Goal: Browse casually: Explore the website without a specific task or goal

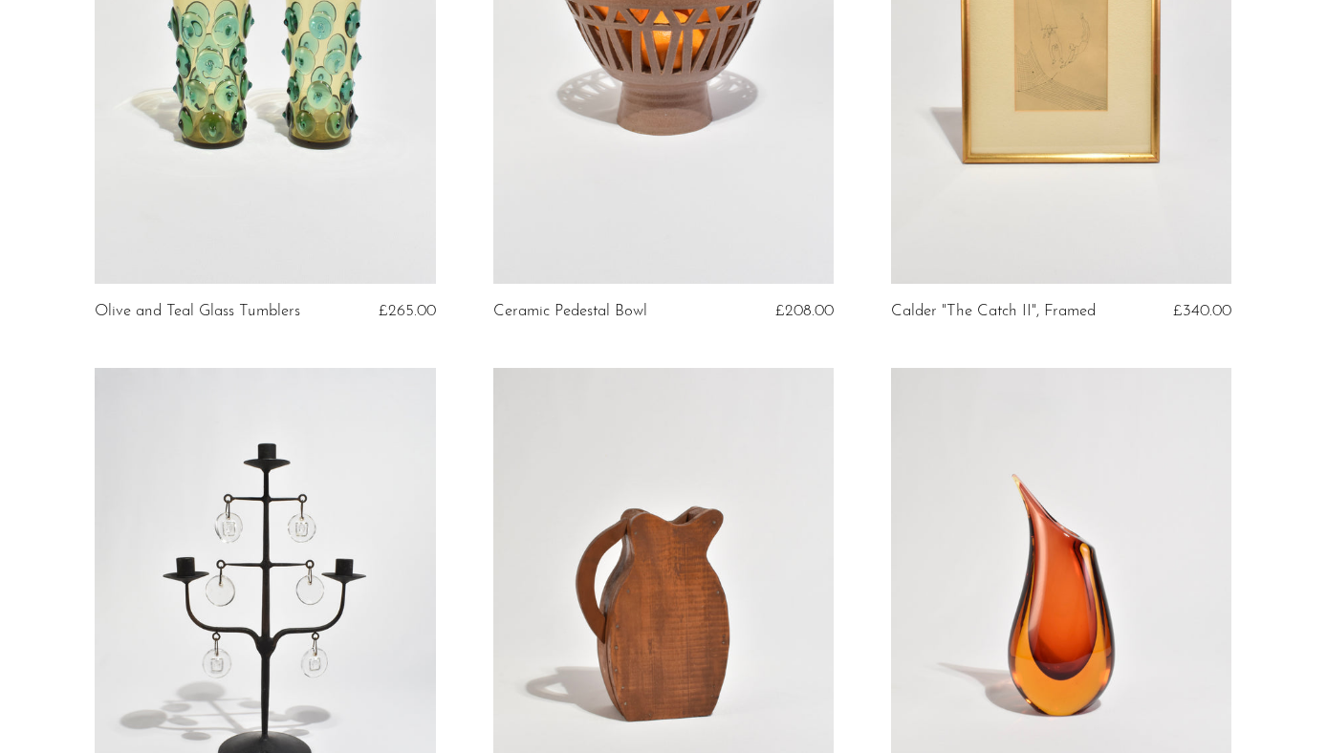
scroll to position [660, 0]
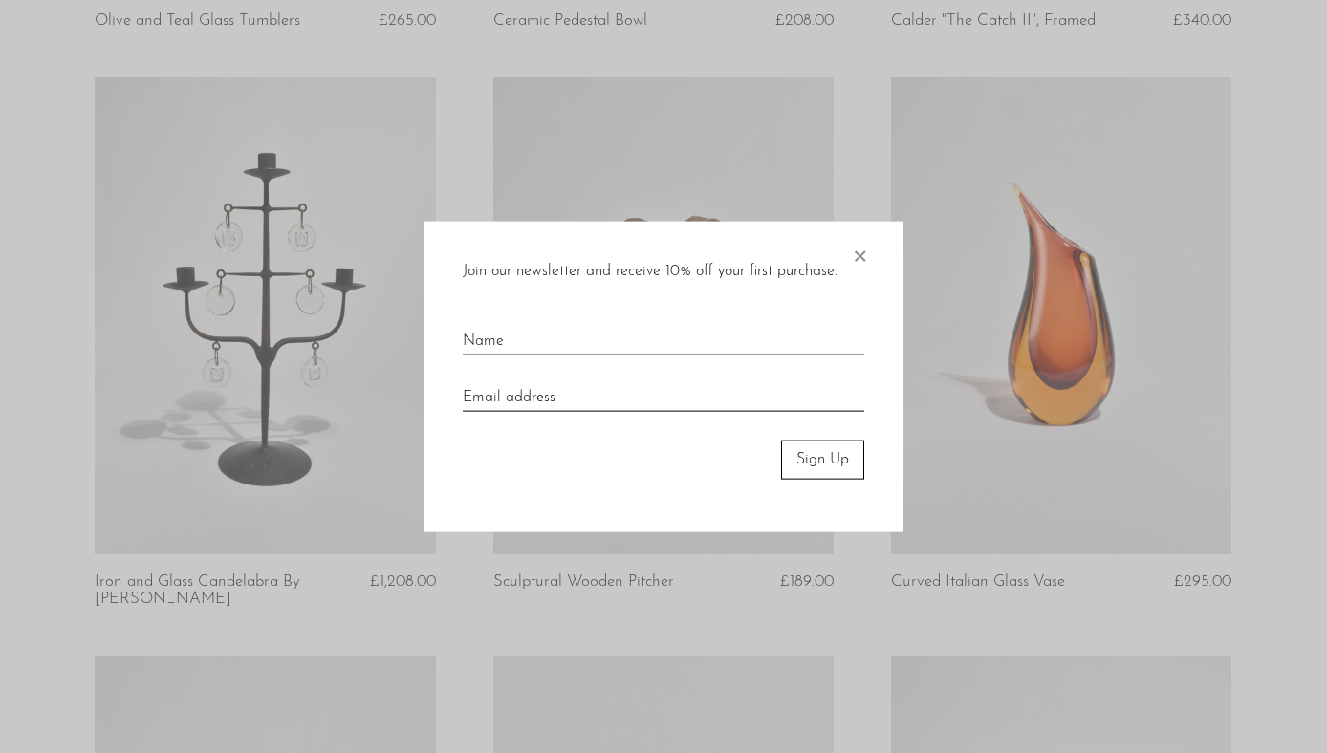
click at [867, 251] on span "×" at bounding box center [859, 252] width 19 height 61
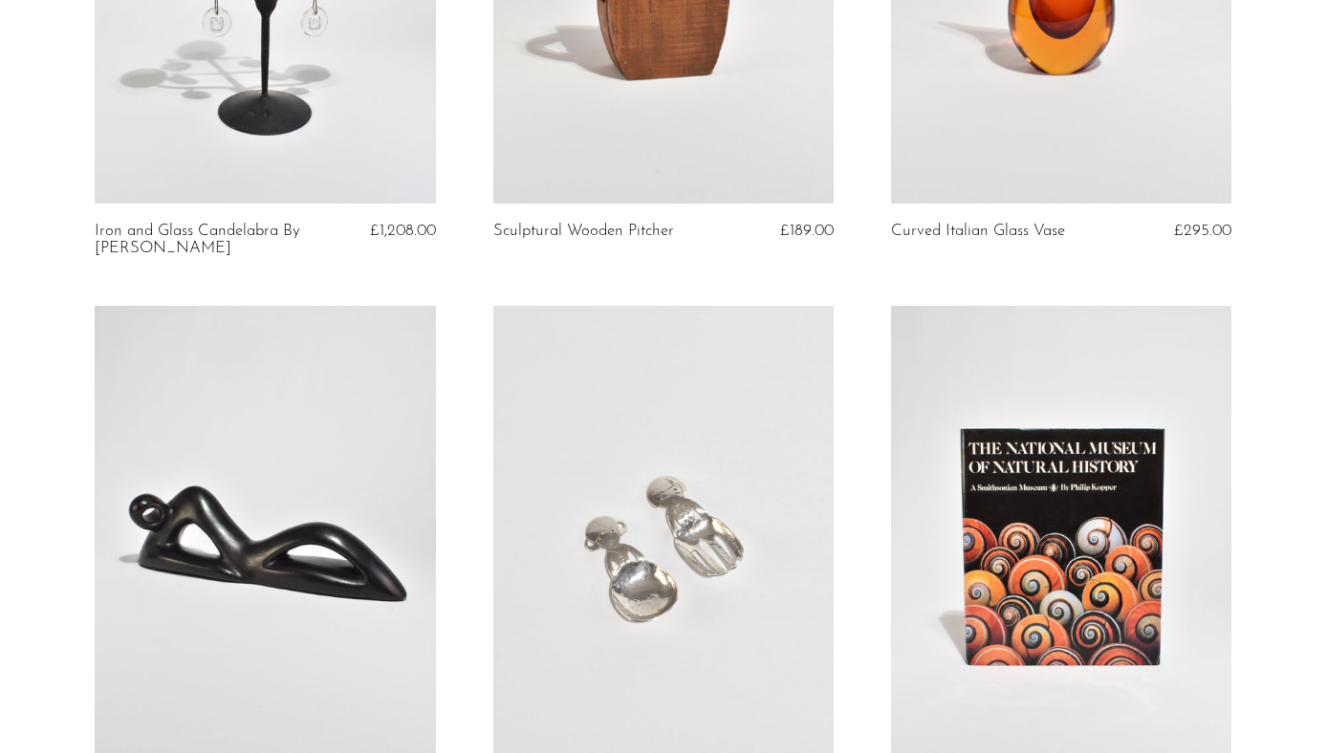
scroll to position [1337, 0]
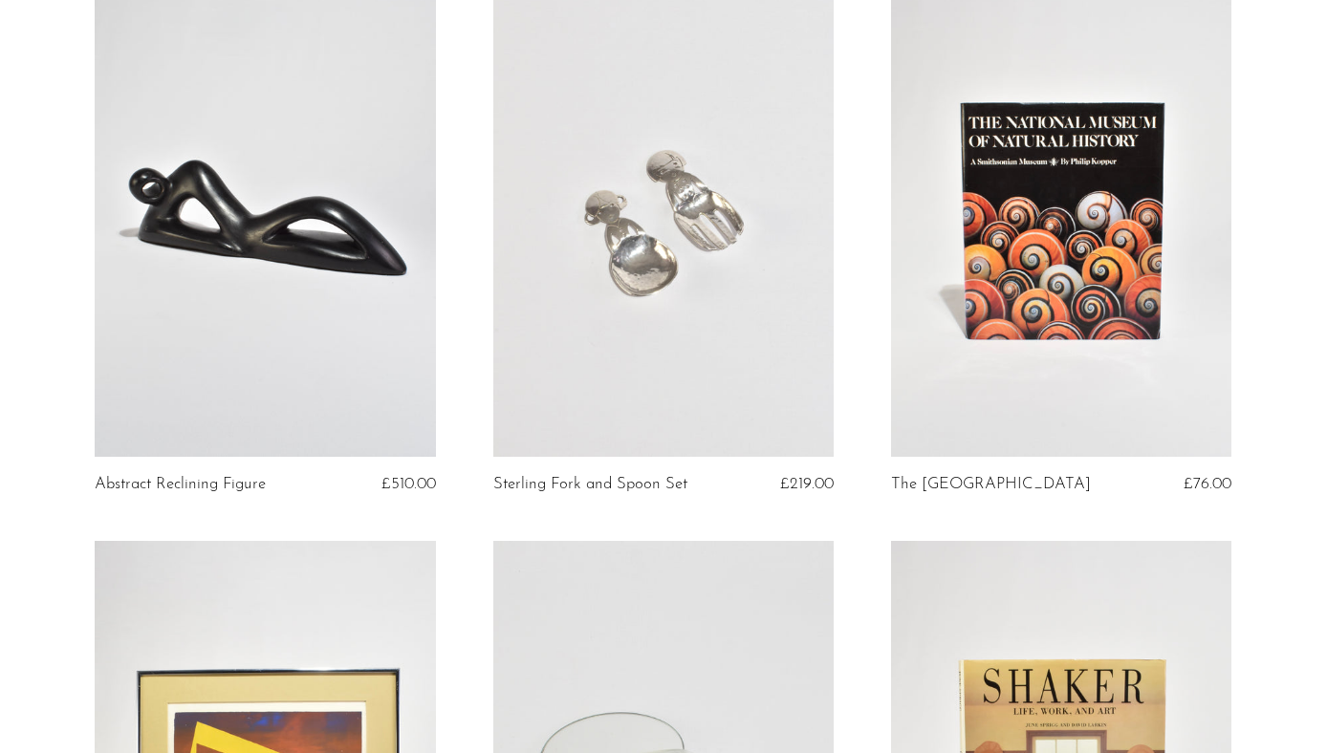
click at [979, 270] on link at bounding box center [1061, 218] width 340 height 477
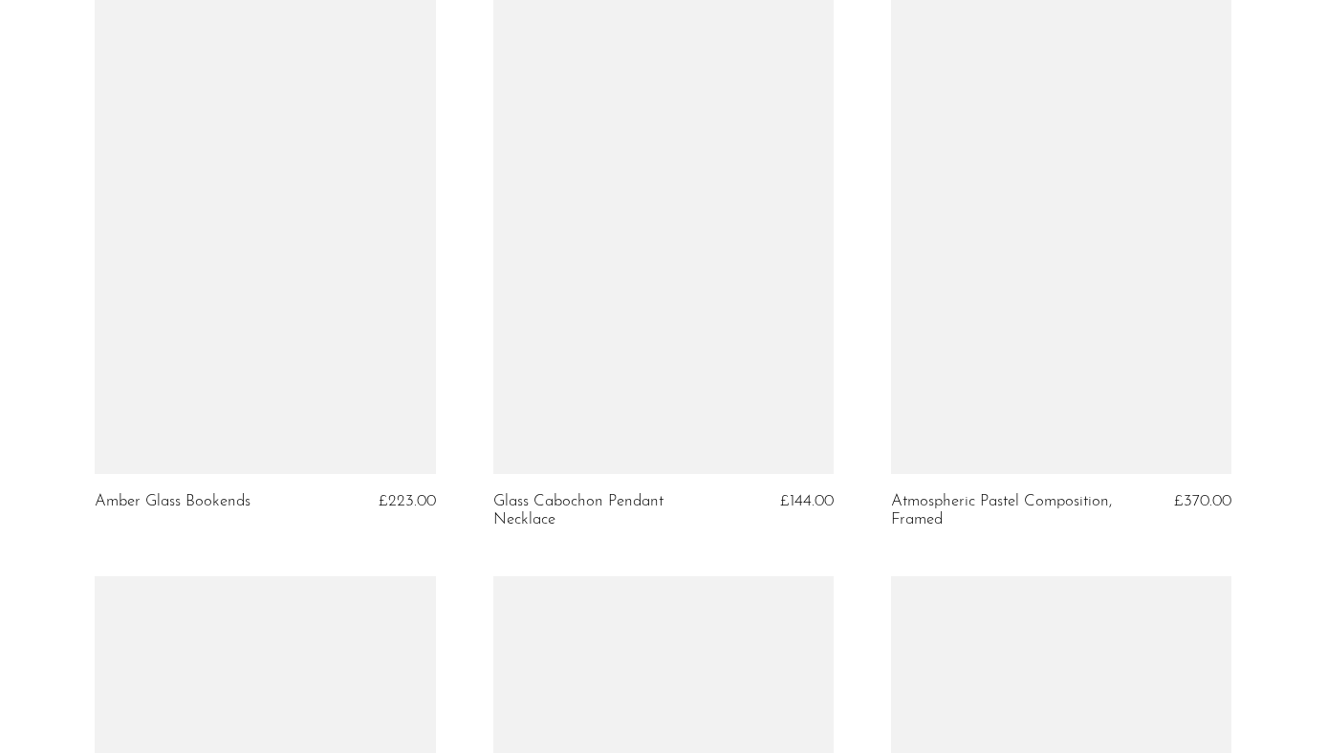
scroll to position [6444, 0]
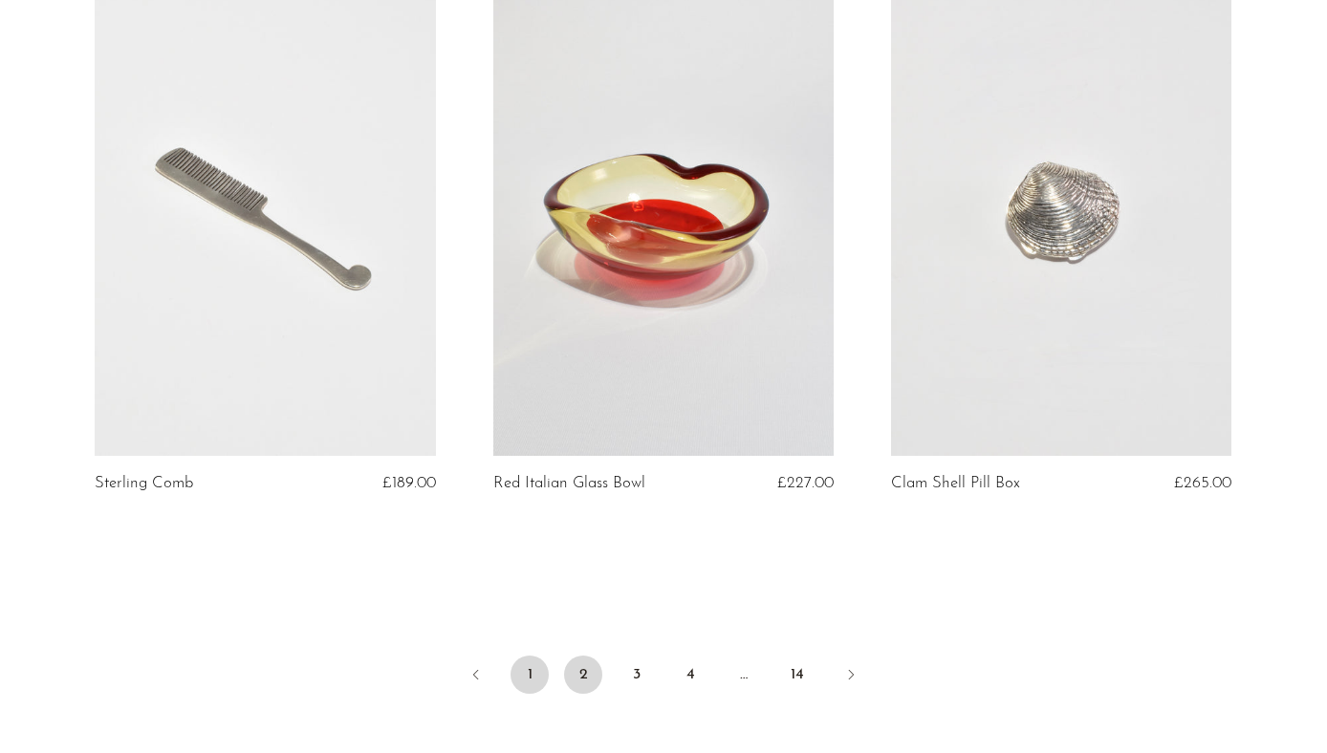
click at [525, 688] on link "1" at bounding box center [530, 675] width 38 height 38
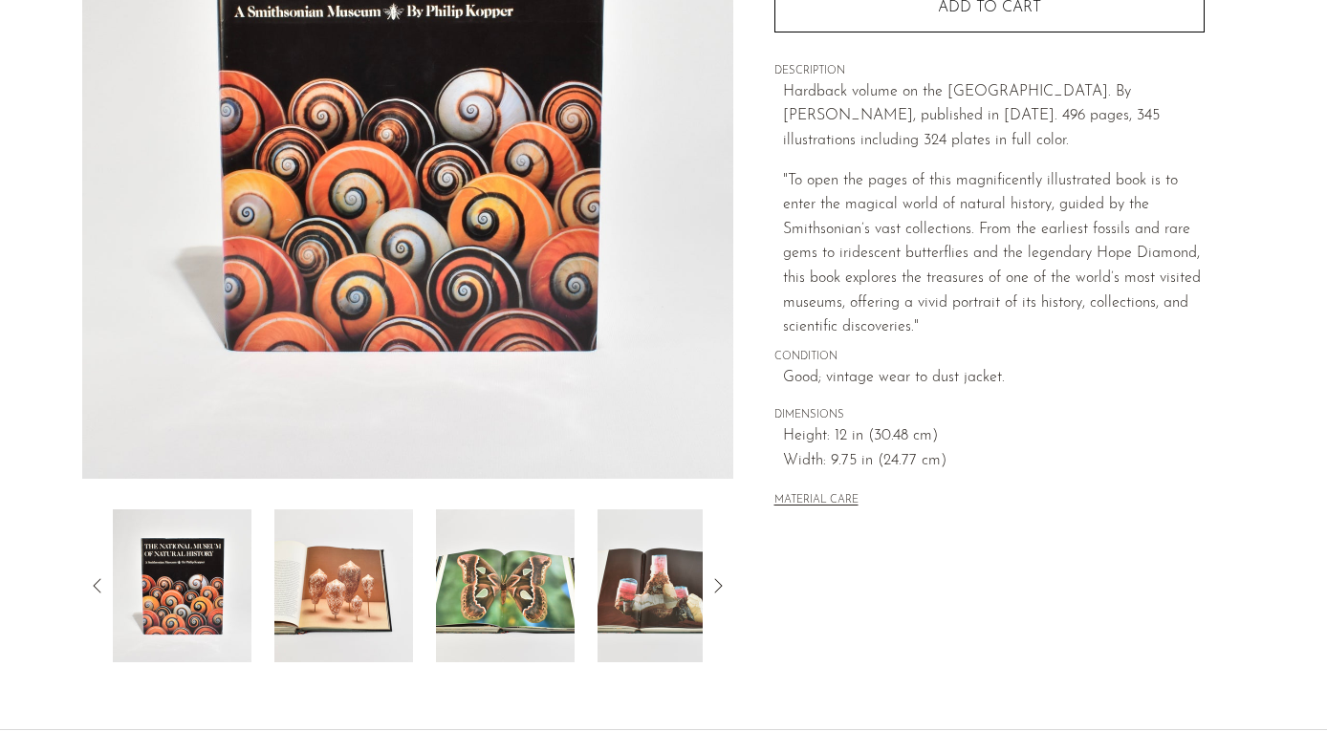
scroll to position [325, 0]
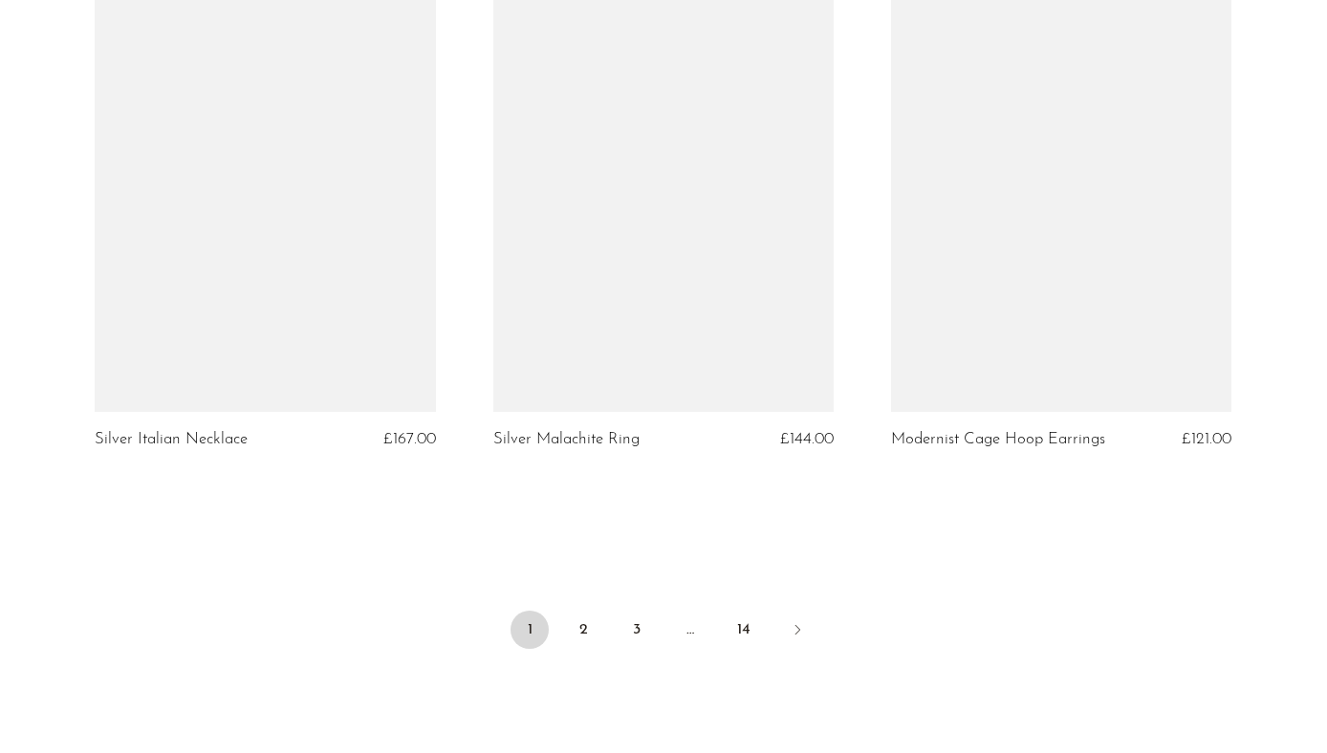
scroll to position [6641, 0]
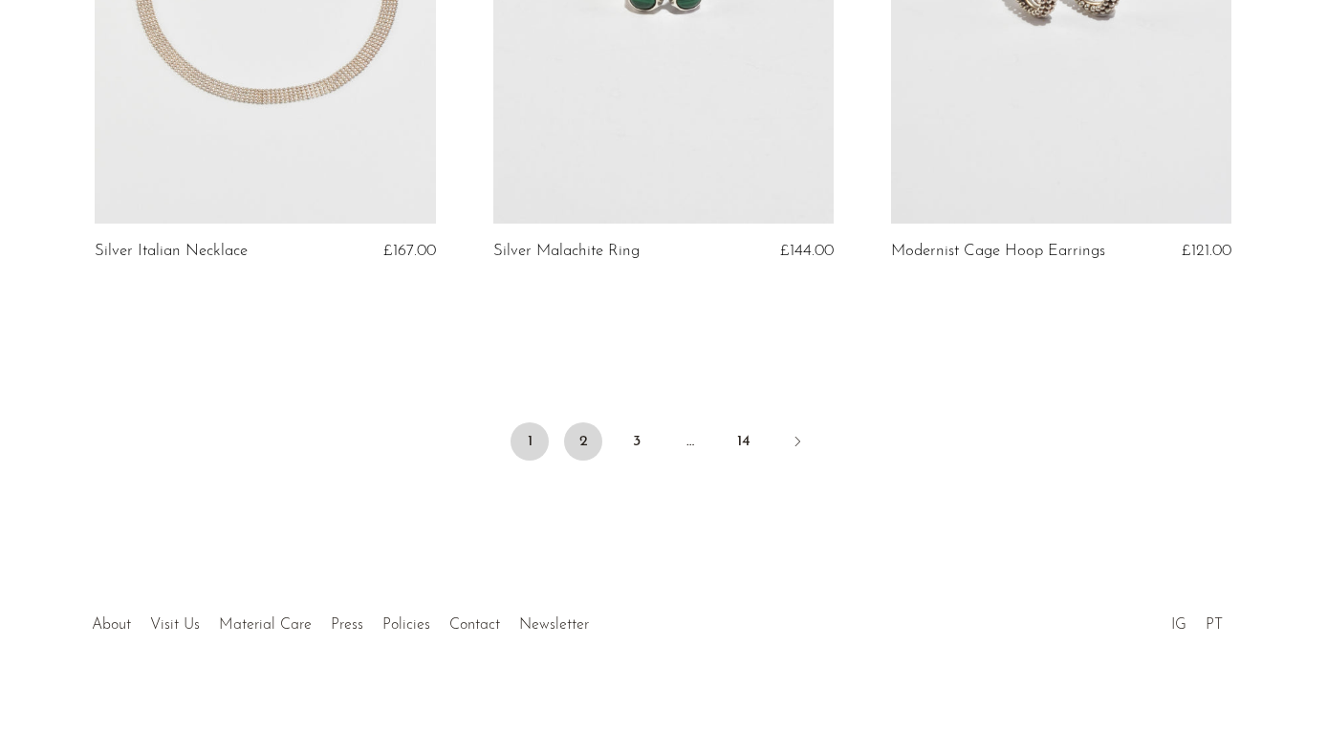
click at [579, 454] on link "2" at bounding box center [583, 442] width 38 height 38
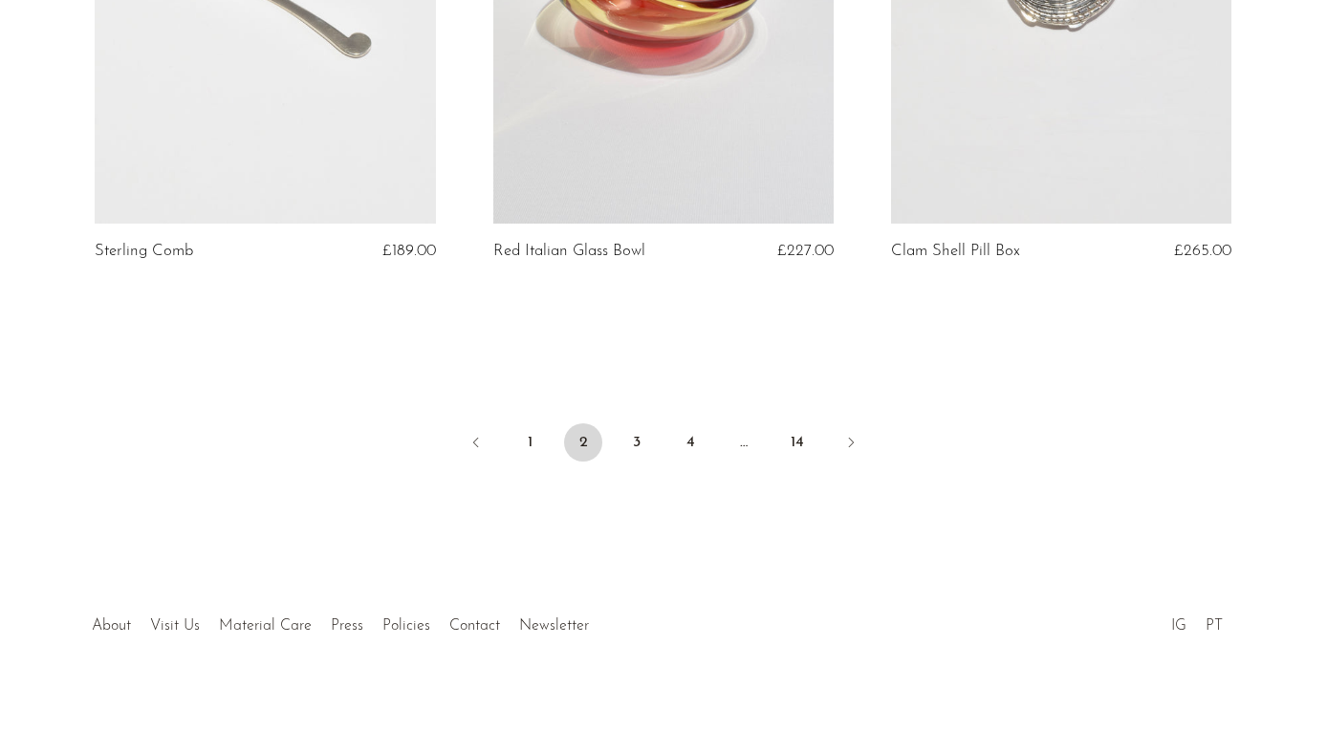
scroll to position [6580, 0]
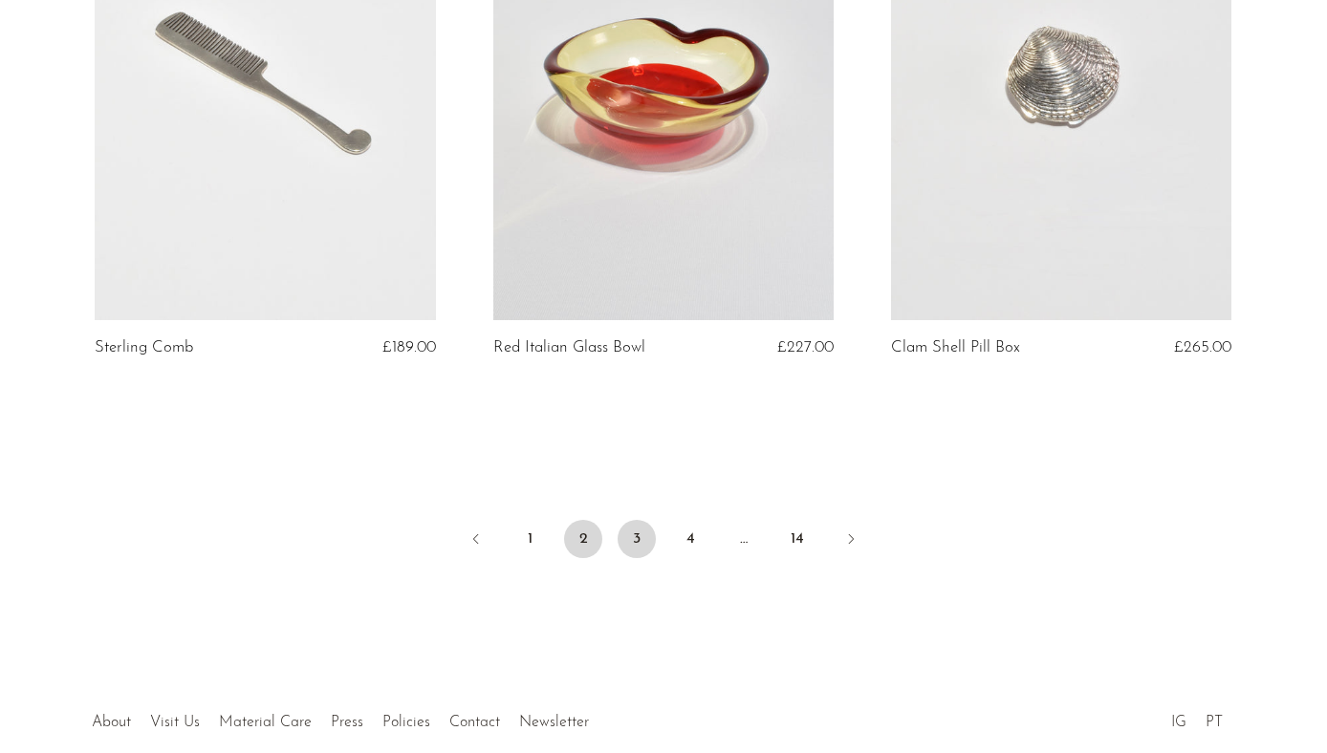
click at [635, 558] on link "3" at bounding box center [637, 539] width 38 height 38
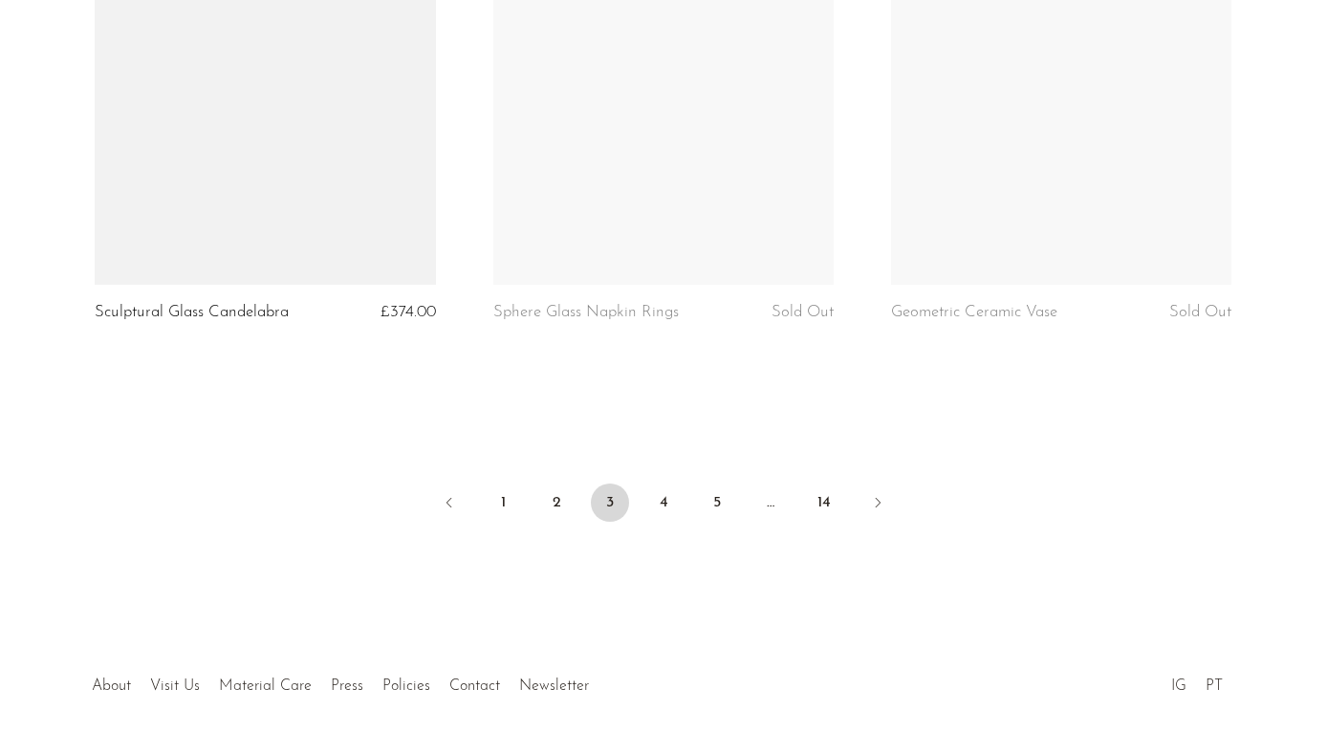
scroll to position [6646, 0]
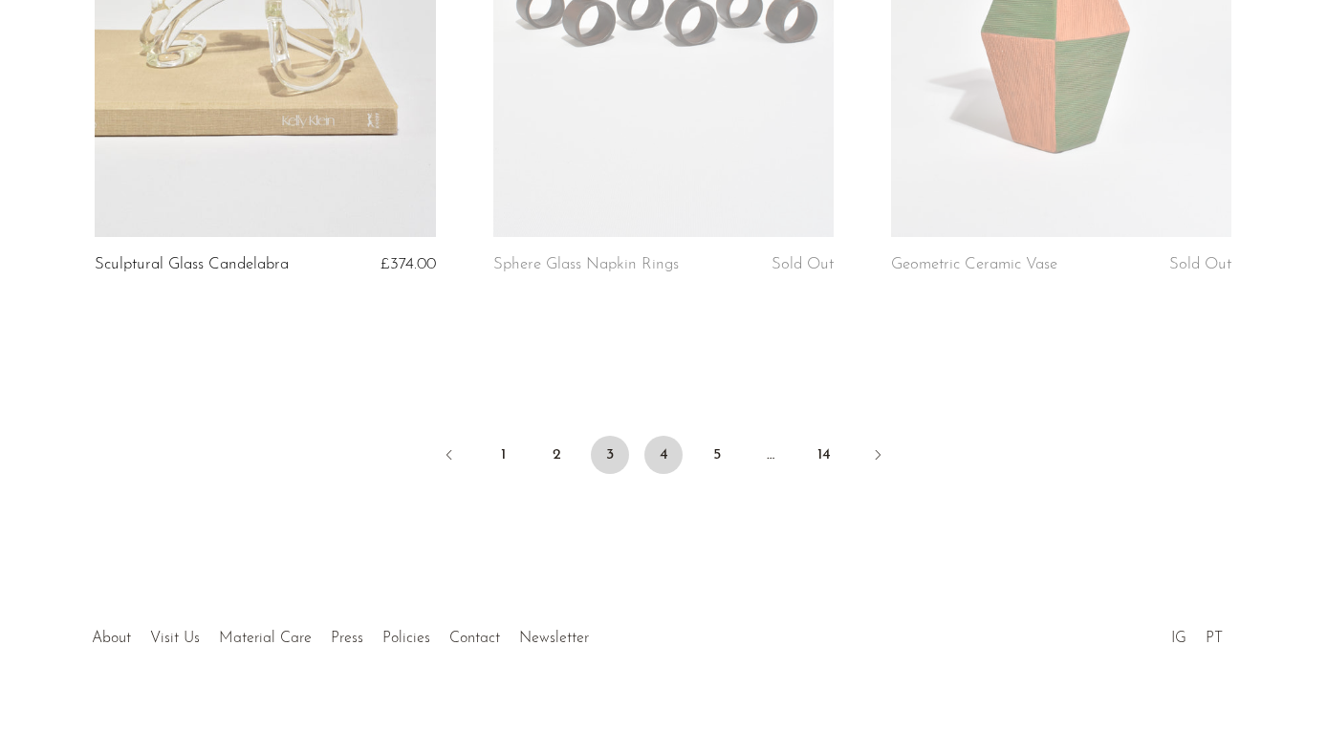
click at [664, 461] on link "4" at bounding box center [663, 455] width 38 height 38
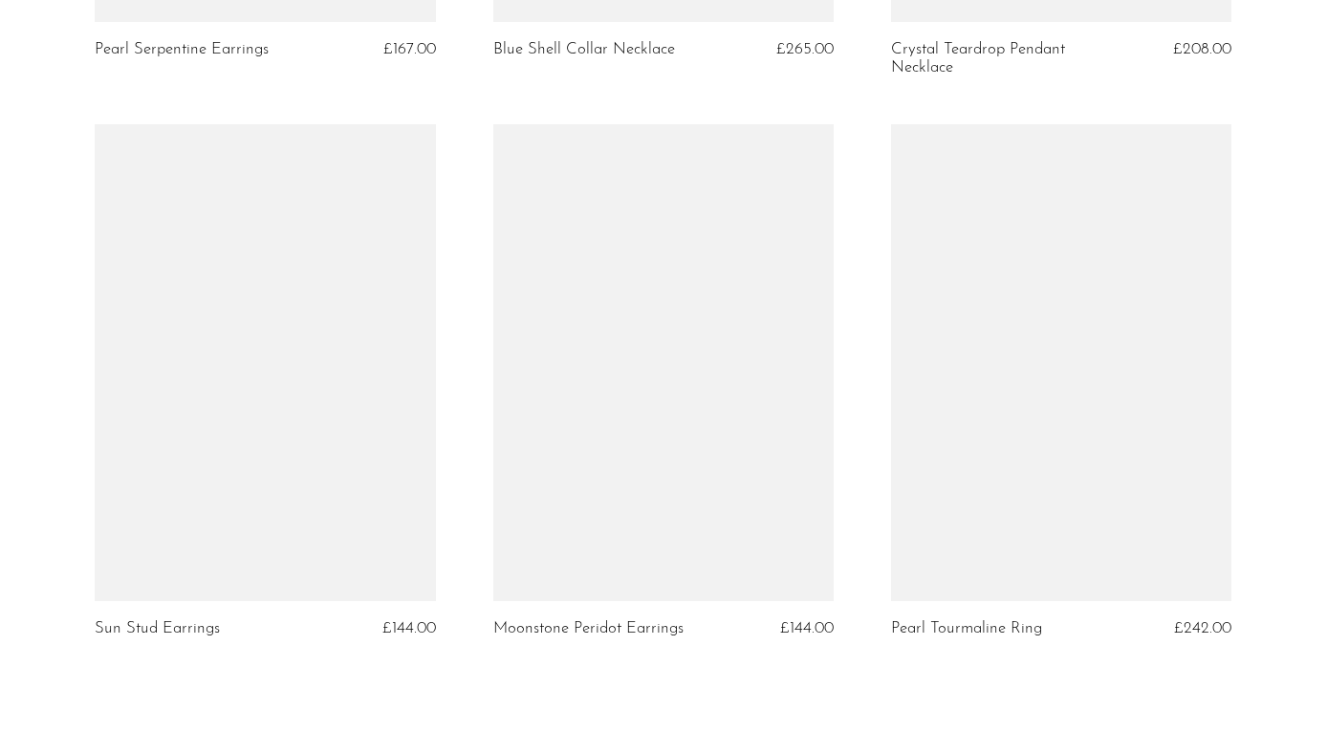
scroll to position [6565, 0]
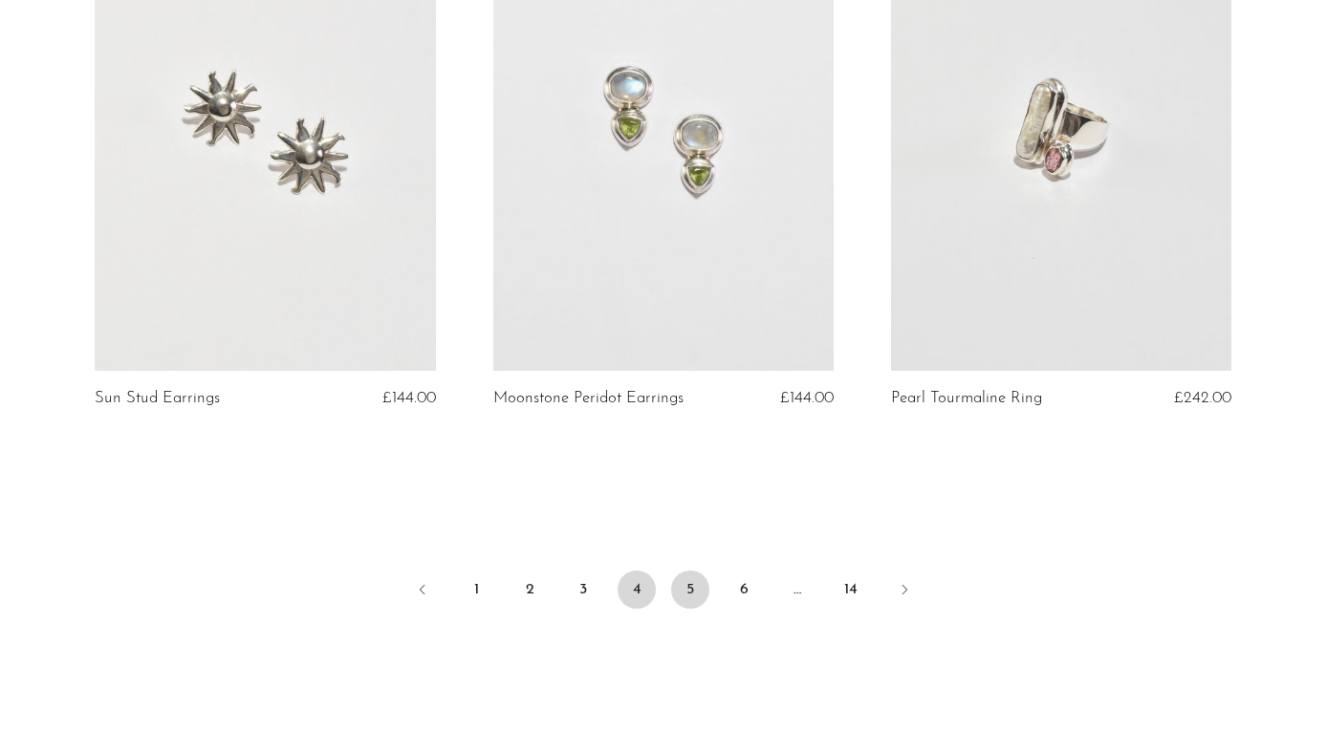
click at [684, 571] on link "5" at bounding box center [690, 590] width 38 height 38
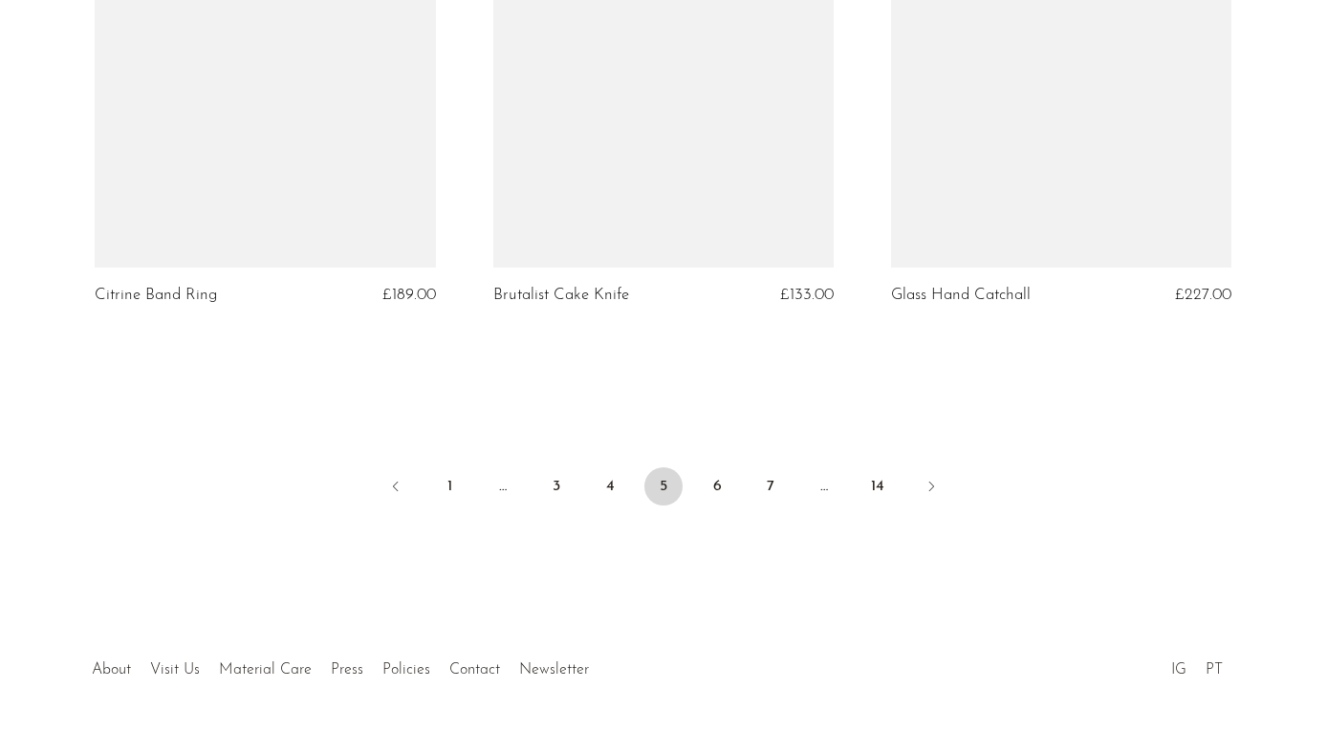
scroll to position [6641, 0]
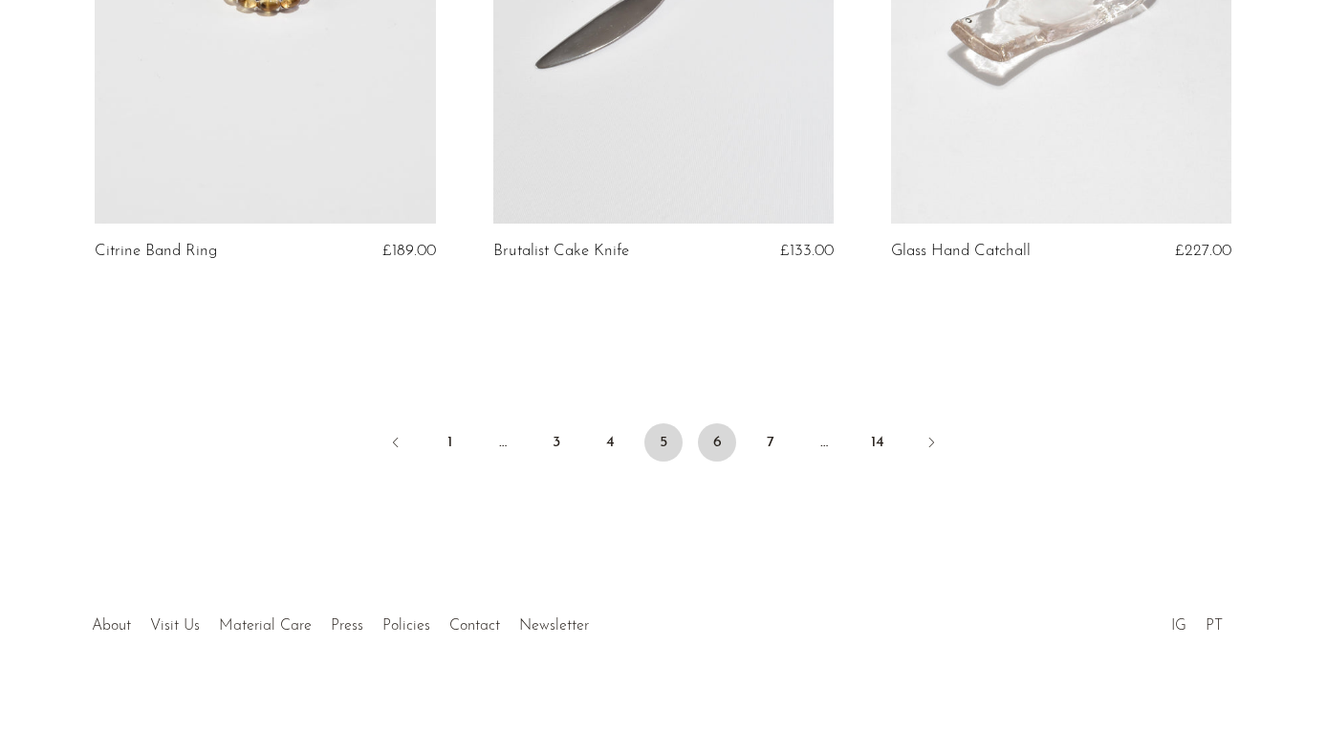
click at [708, 454] on link "6" at bounding box center [717, 443] width 38 height 38
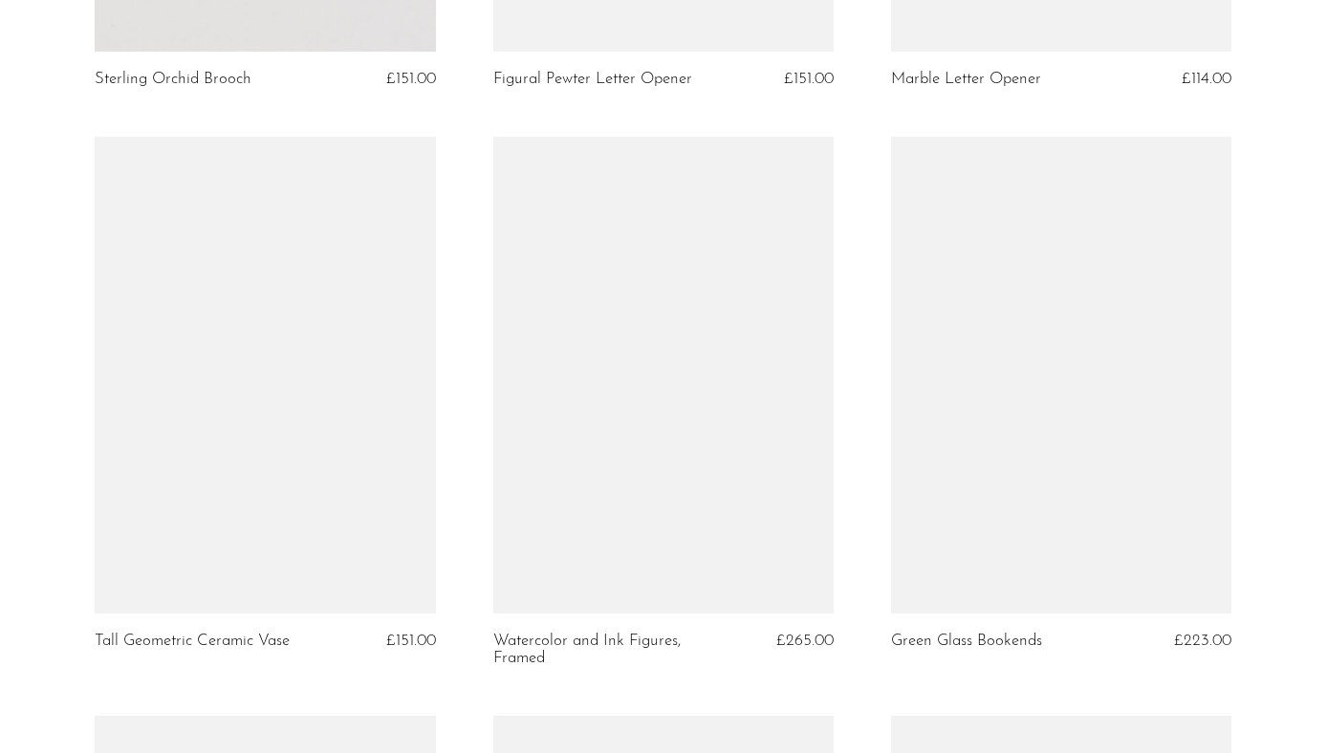
scroll to position [5269, 0]
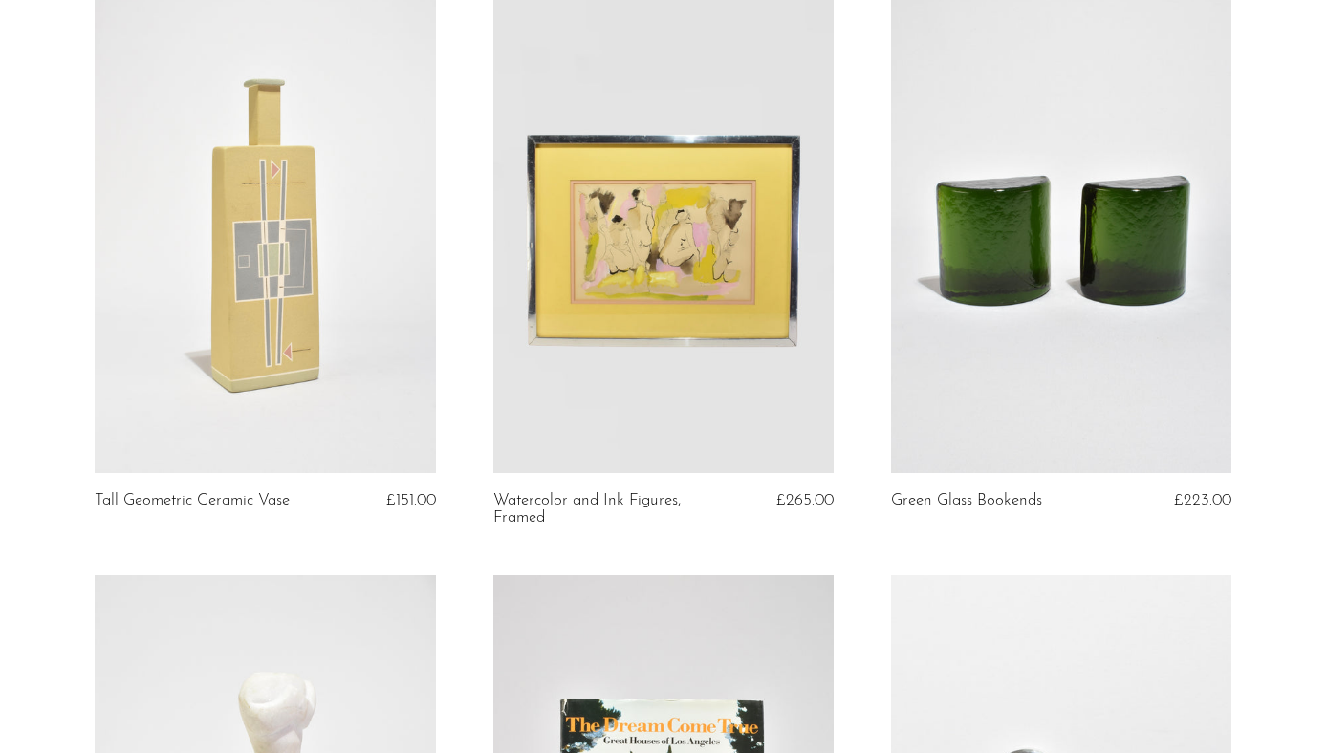
click at [501, 419] on link at bounding box center [663, 234] width 340 height 477
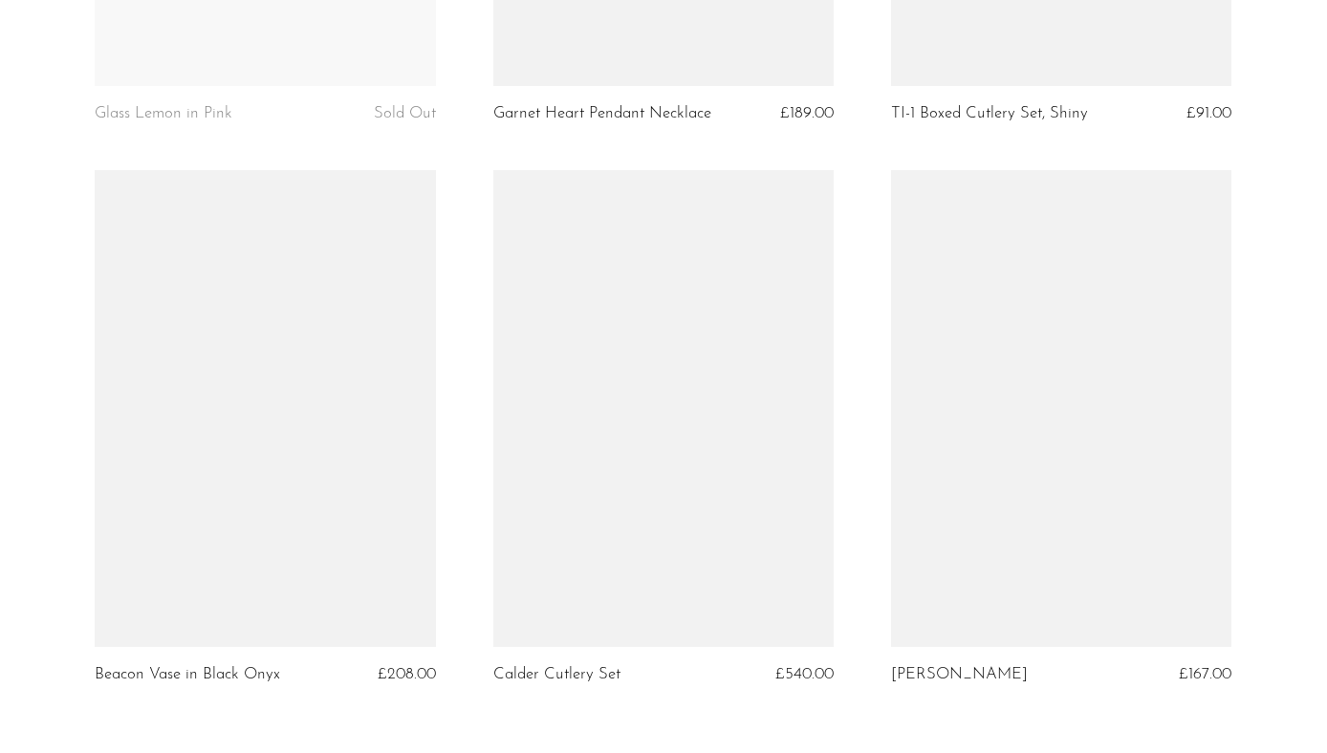
scroll to position [6520, 0]
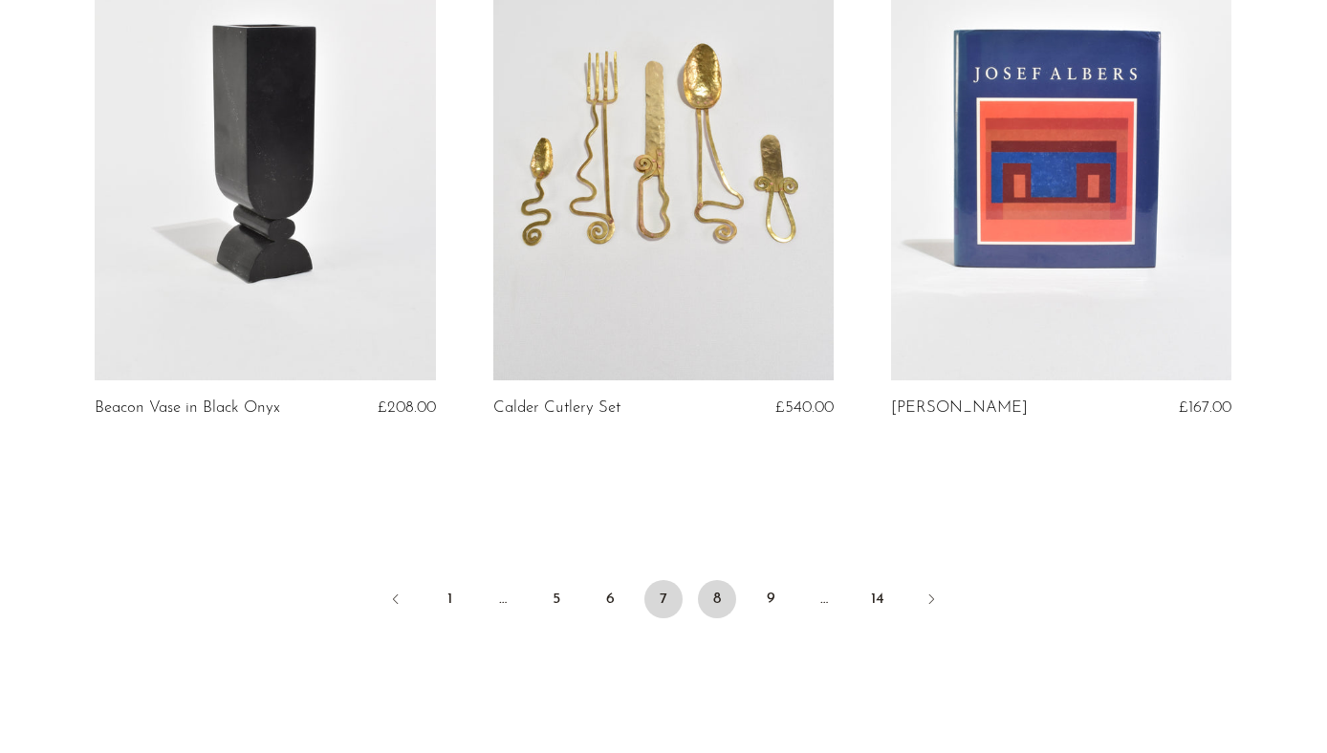
click at [715, 599] on link "8" at bounding box center [717, 599] width 38 height 38
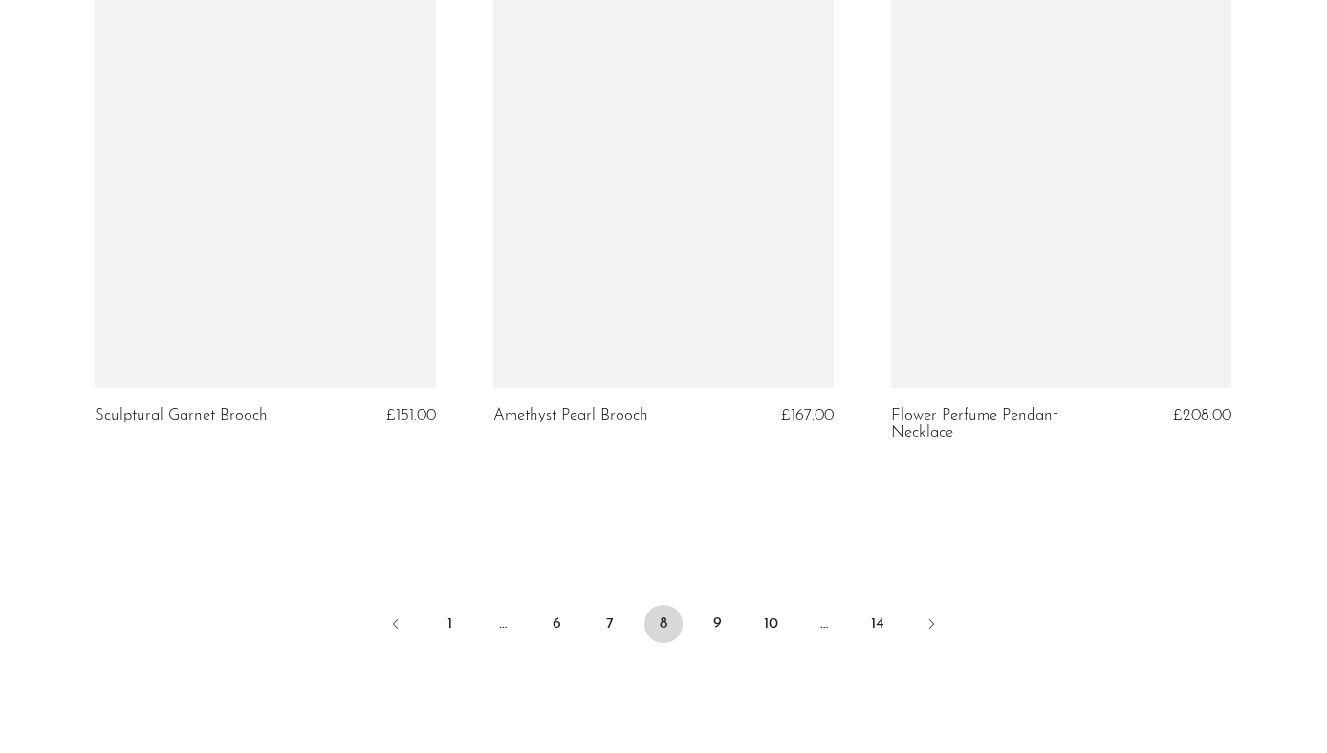
scroll to position [6659, 0]
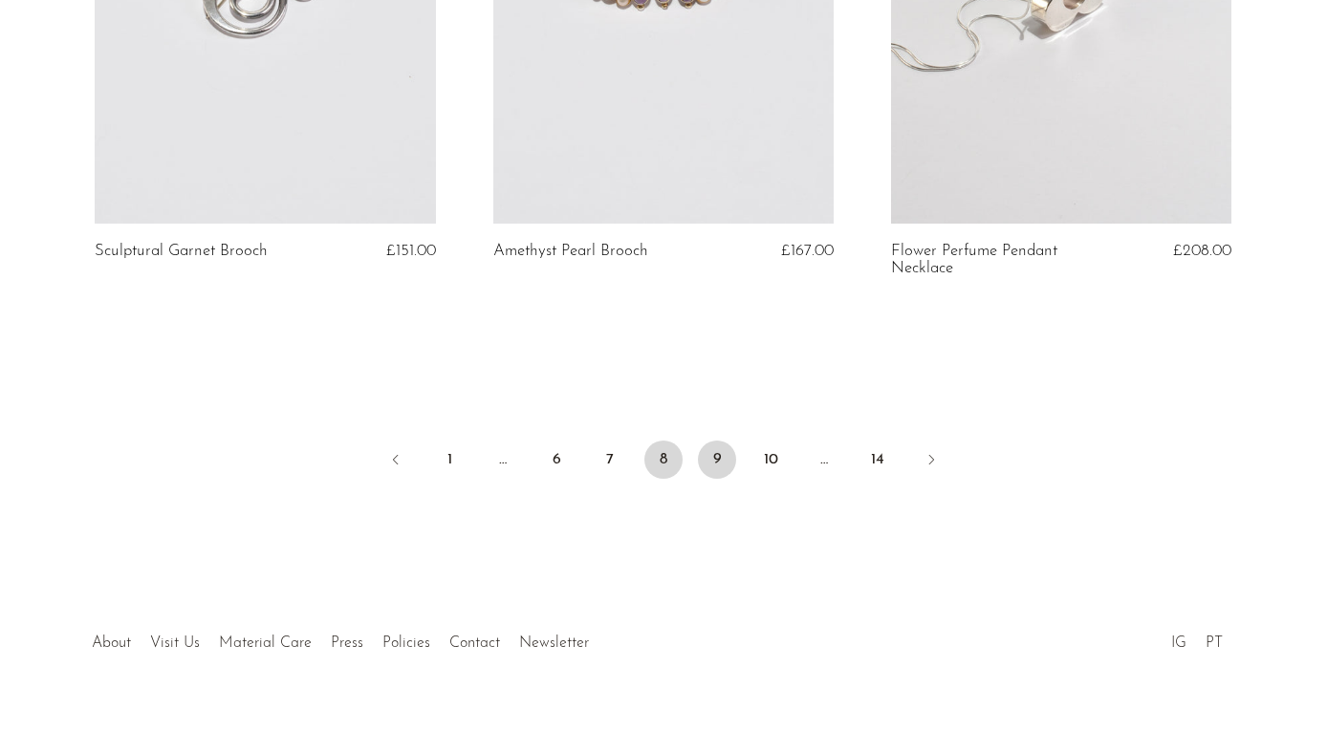
click at [711, 455] on link "9" at bounding box center [717, 460] width 38 height 38
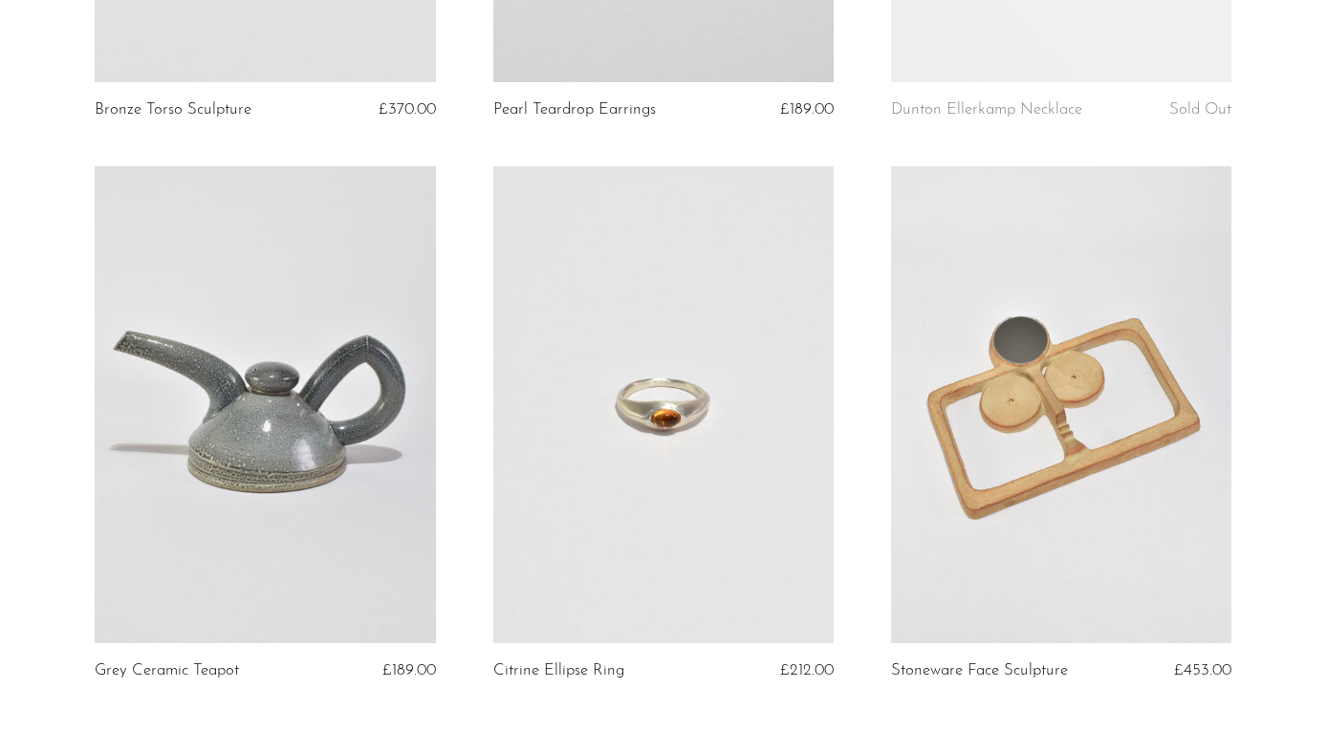
scroll to position [6624, 0]
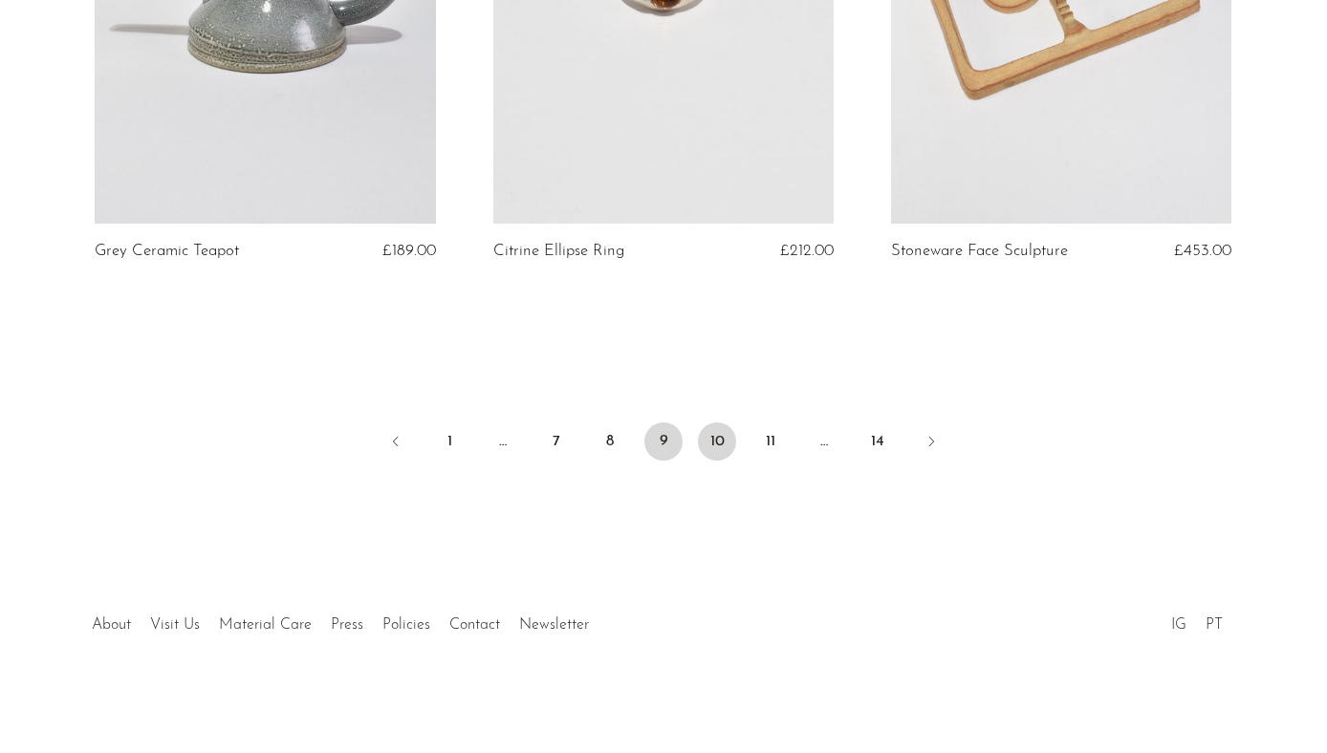
click at [722, 437] on link "10" at bounding box center [717, 442] width 38 height 38
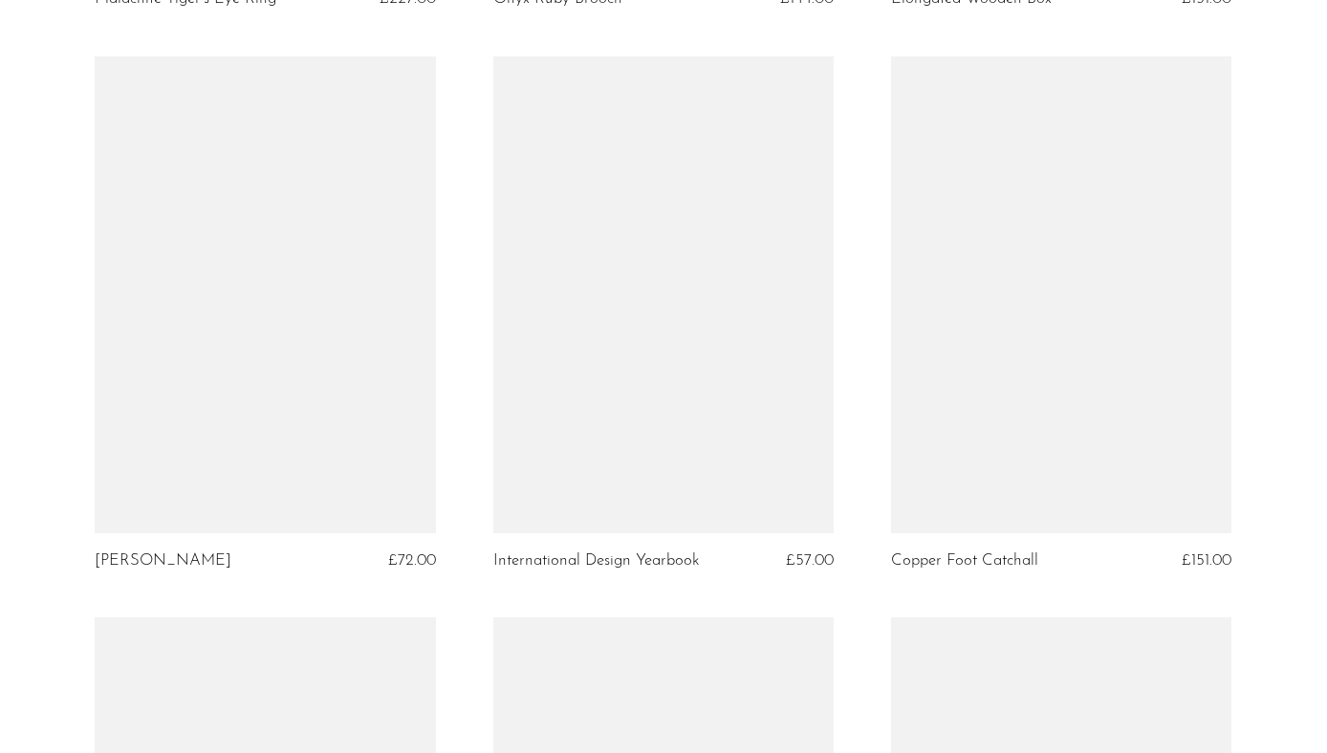
scroll to position [6390, 0]
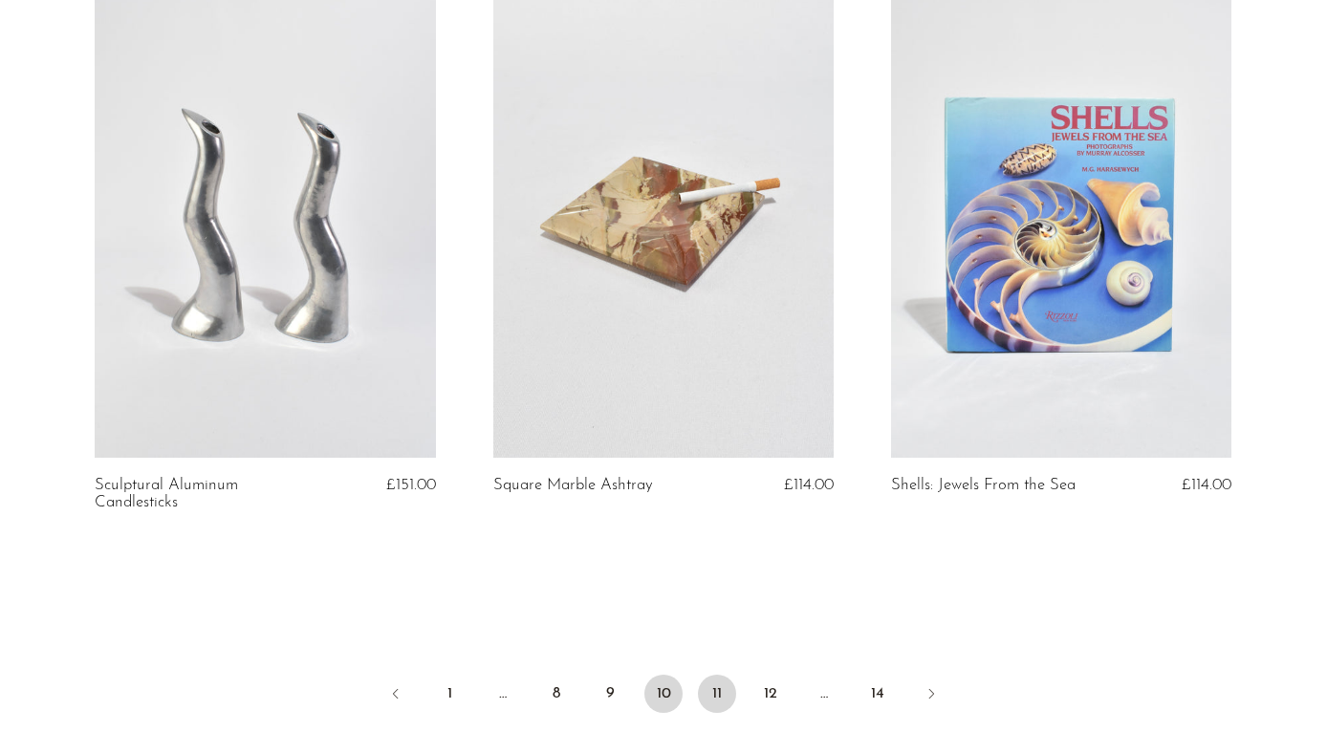
click at [723, 675] on link "11" at bounding box center [717, 694] width 38 height 38
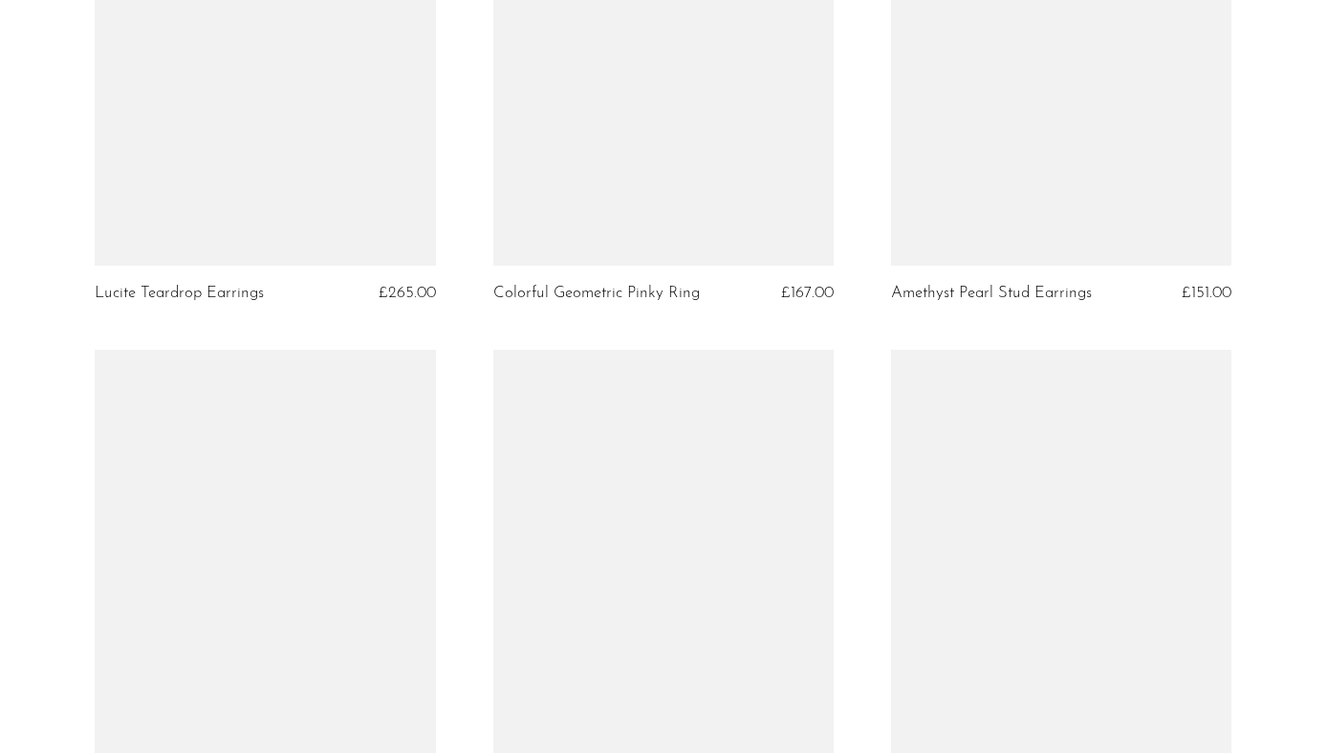
scroll to position [6406, 0]
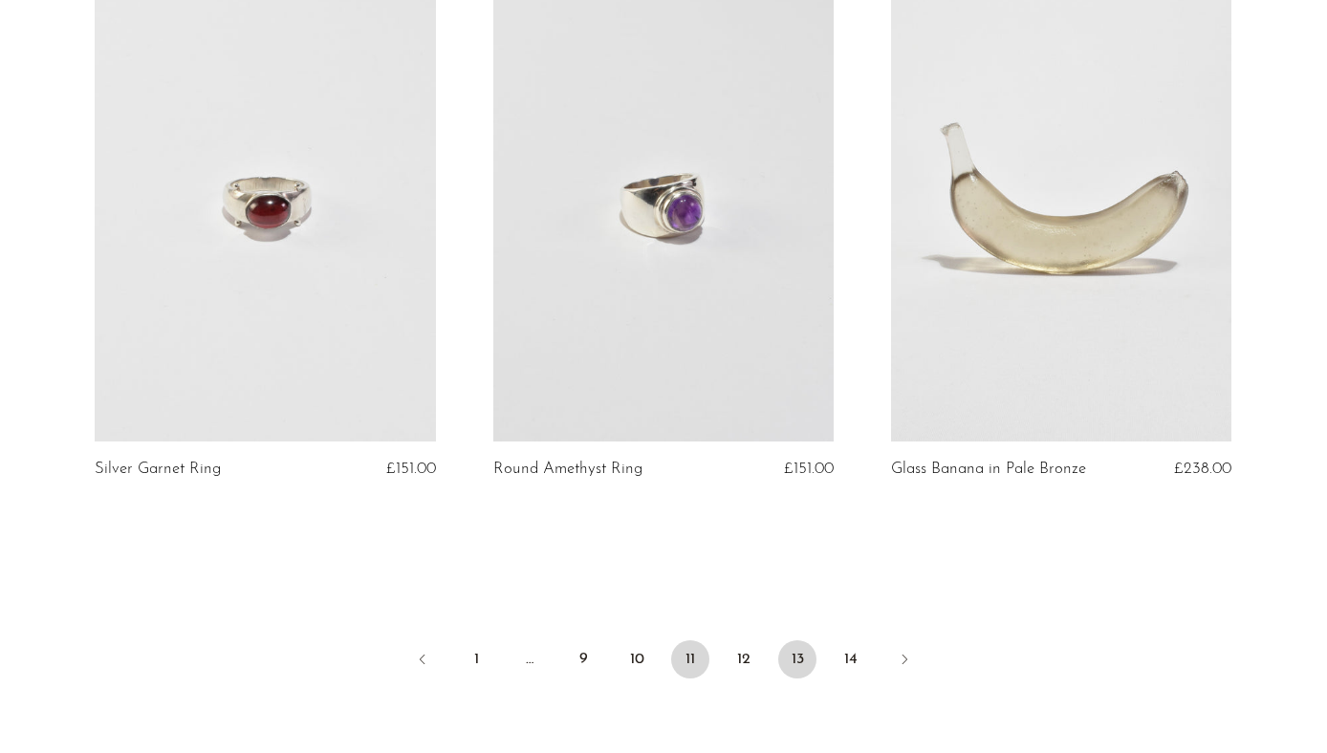
click at [792, 659] on link "13" at bounding box center [797, 660] width 38 height 38
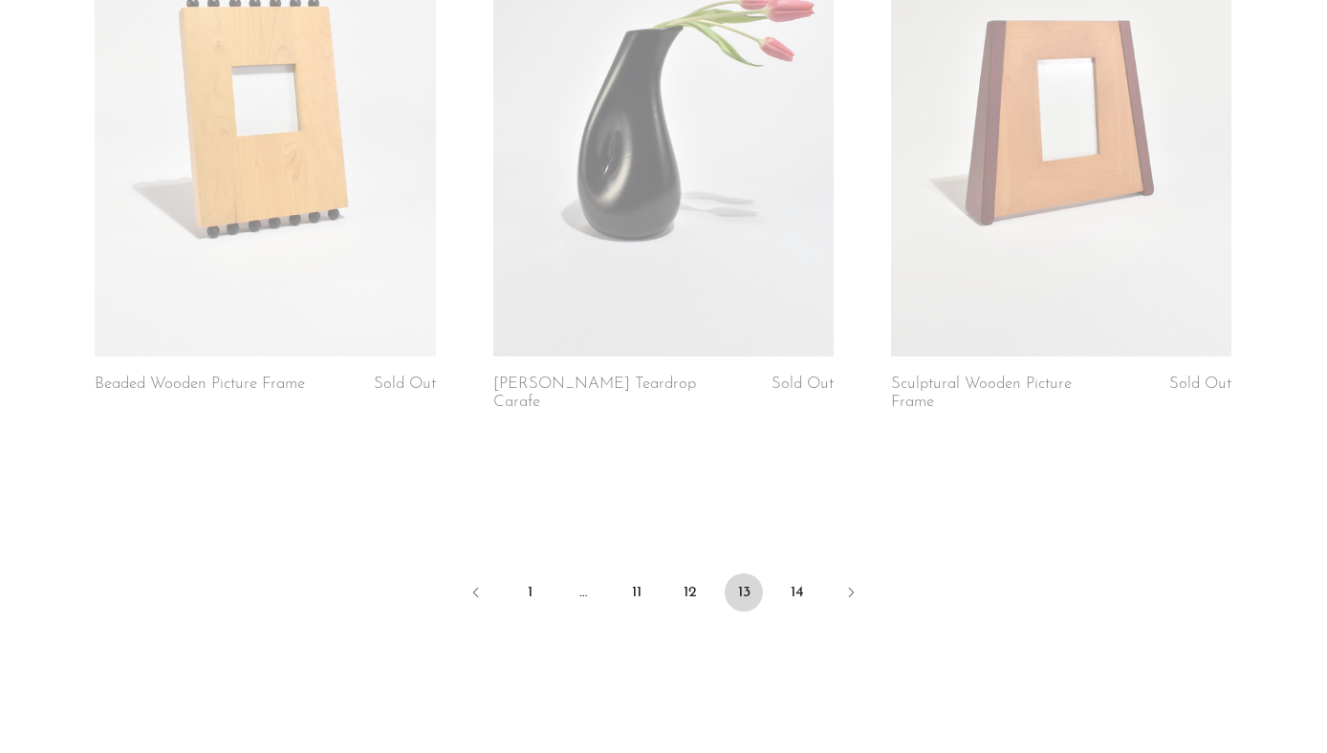
scroll to position [6641, 0]
